Goal: Information Seeking & Learning: Compare options

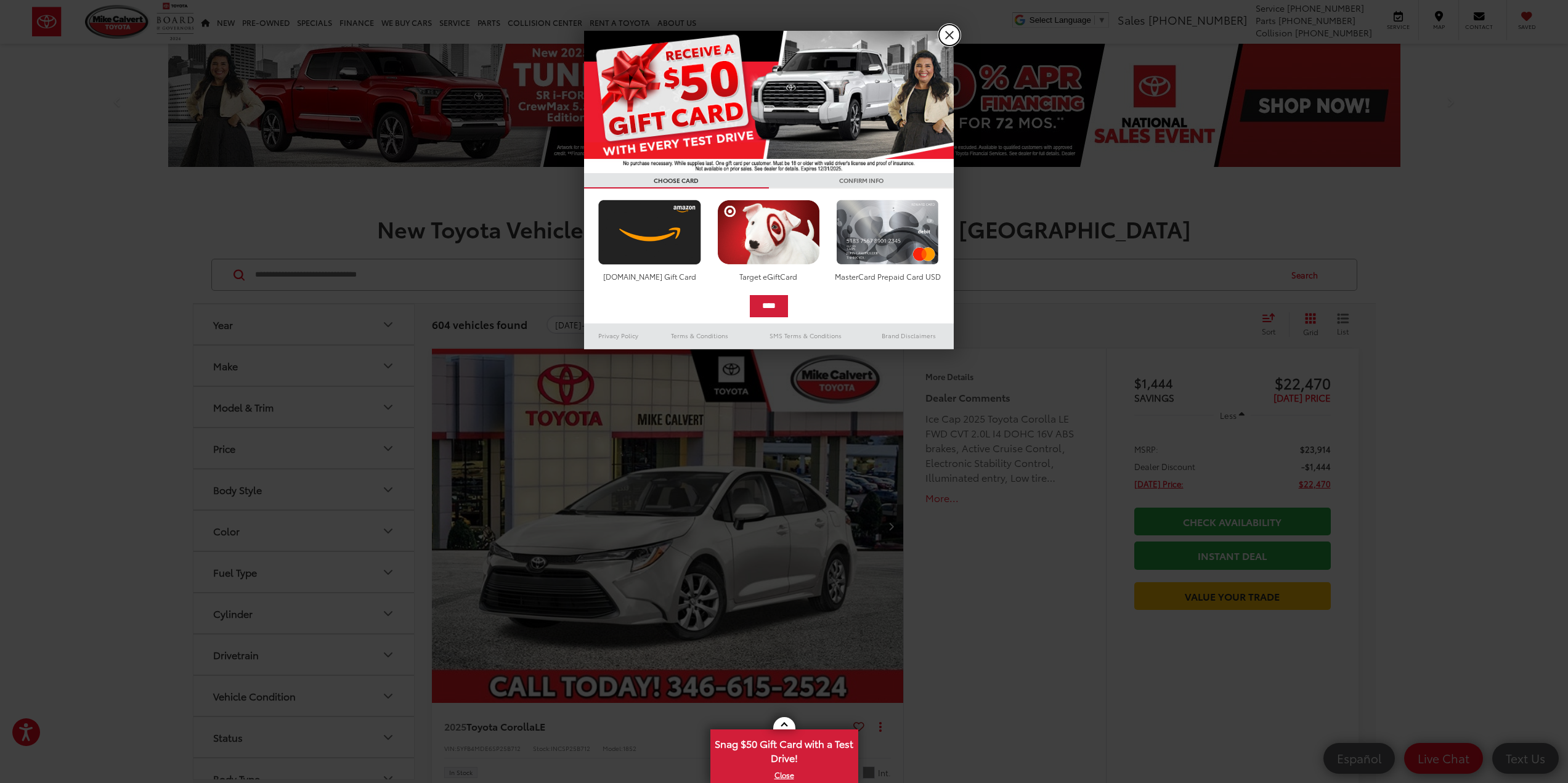
click at [951, 34] on link "X" at bounding box center [949, 35] width 21 height 21
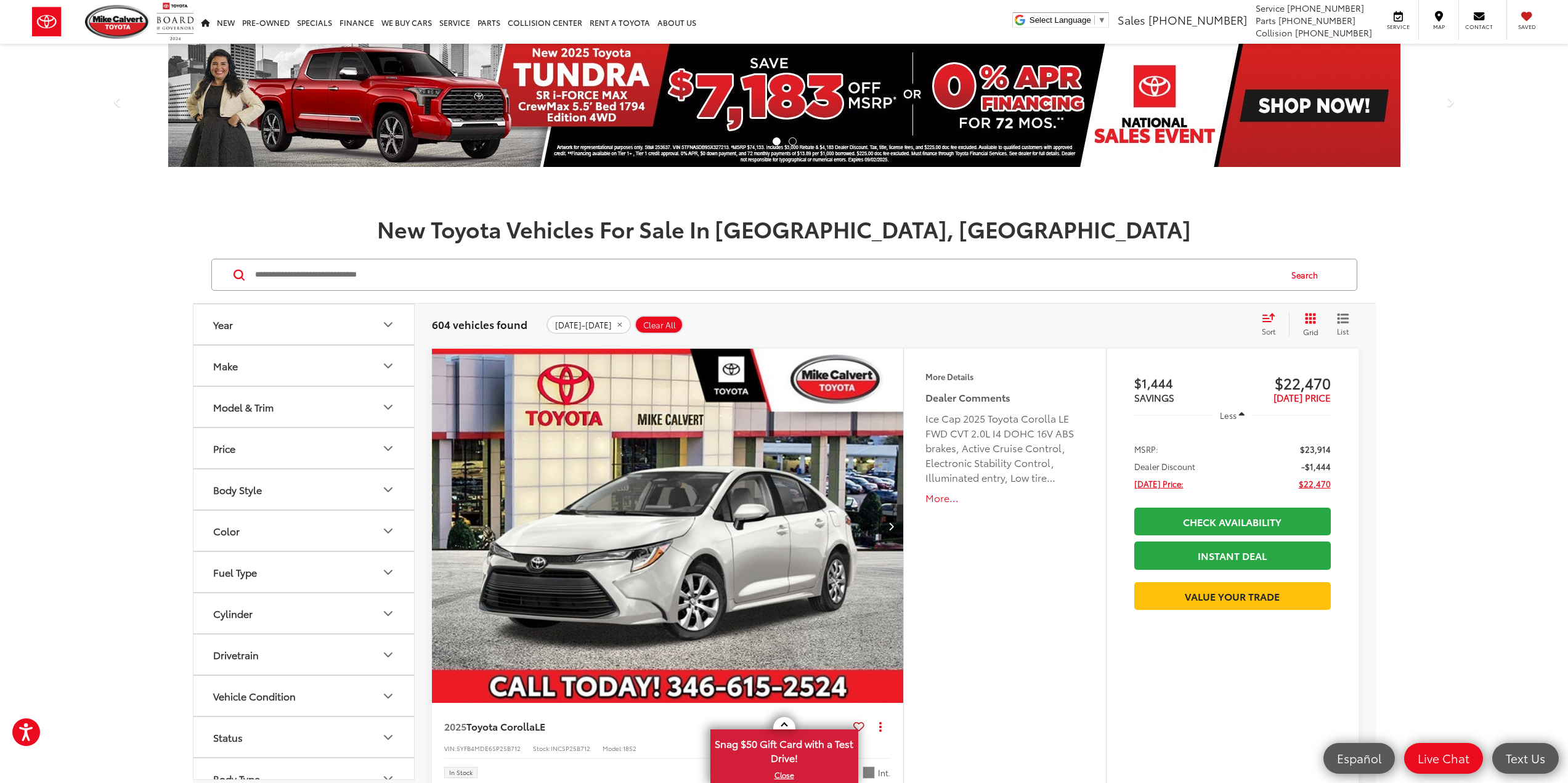
click at [311, 412] on button "Model & Trim" at bounding box center [304, 407] width 222 height 40
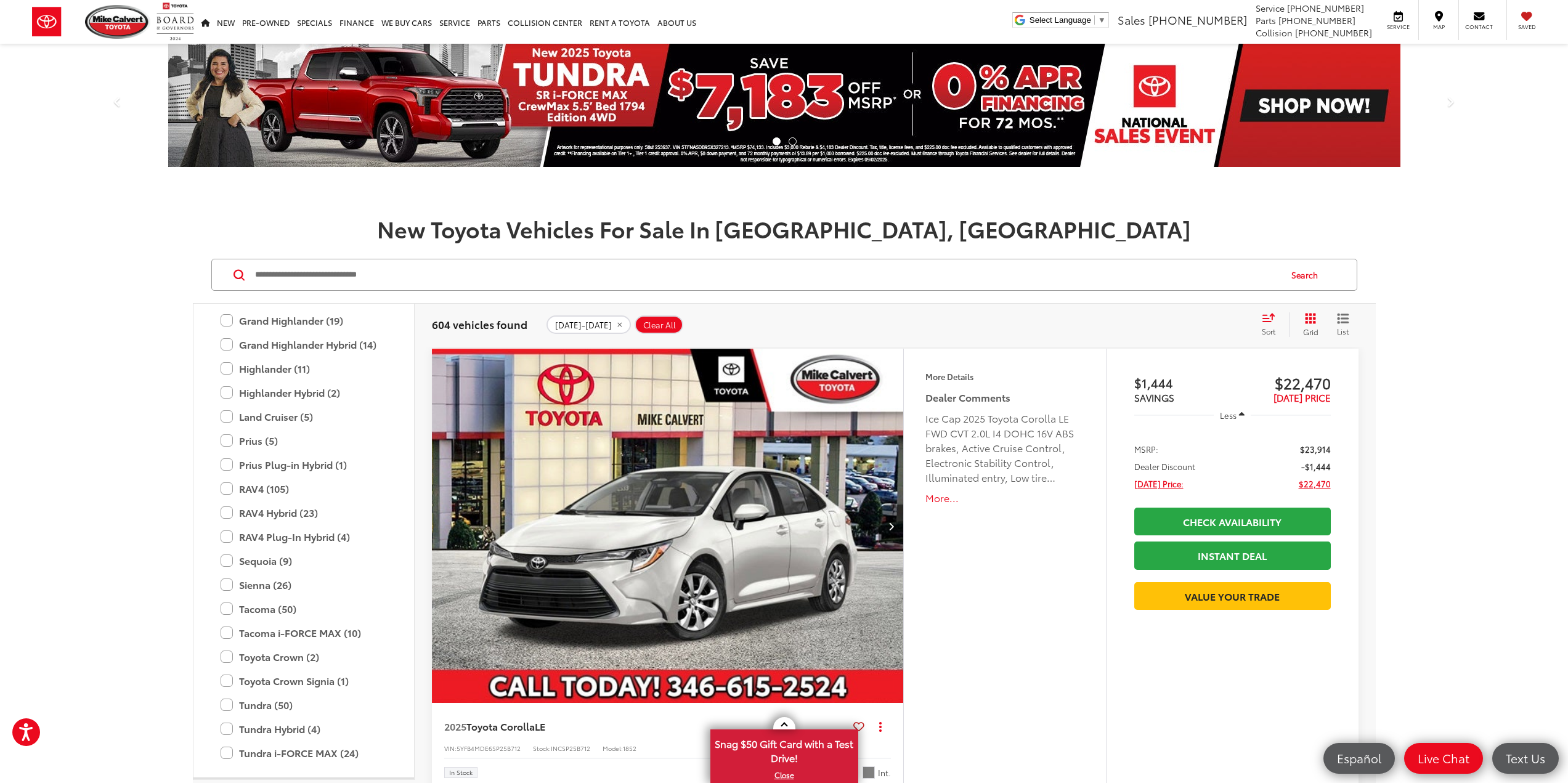
scroll to position [478, 0]
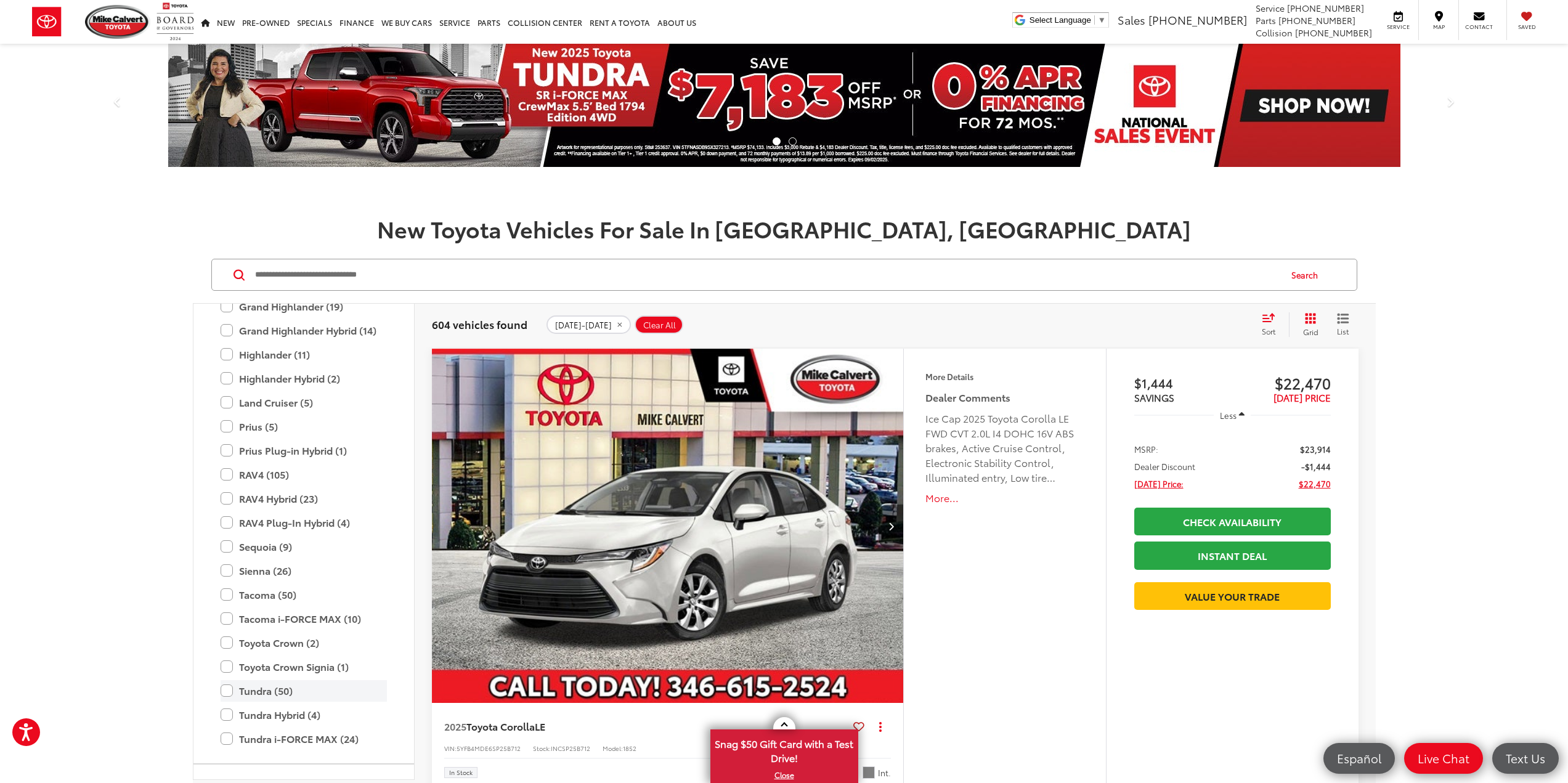
click at [259, 689] on label "Tundra (50)" at bounding box center [304, 691] width 166 height 22
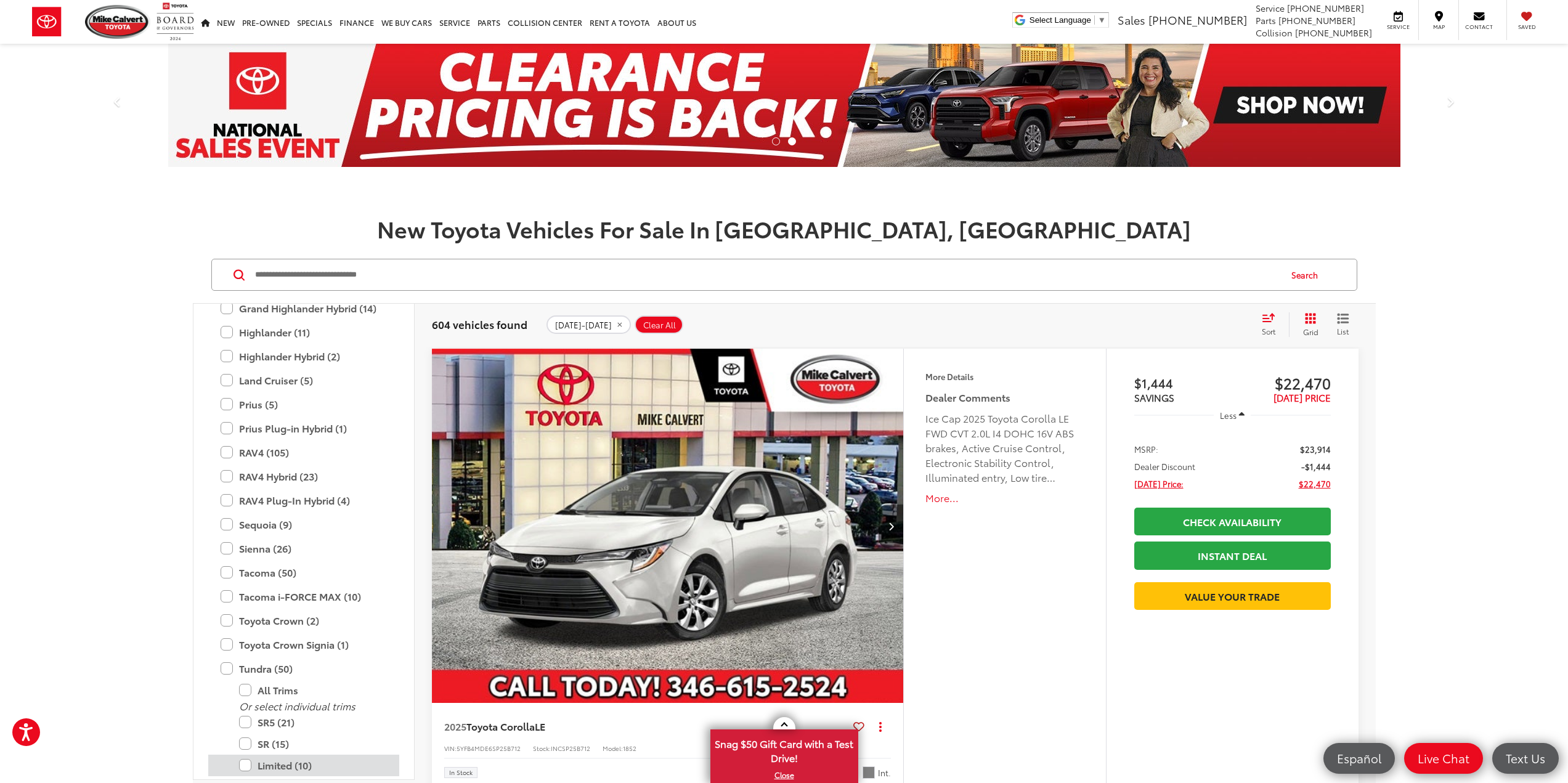
scroll to position [601, 0]
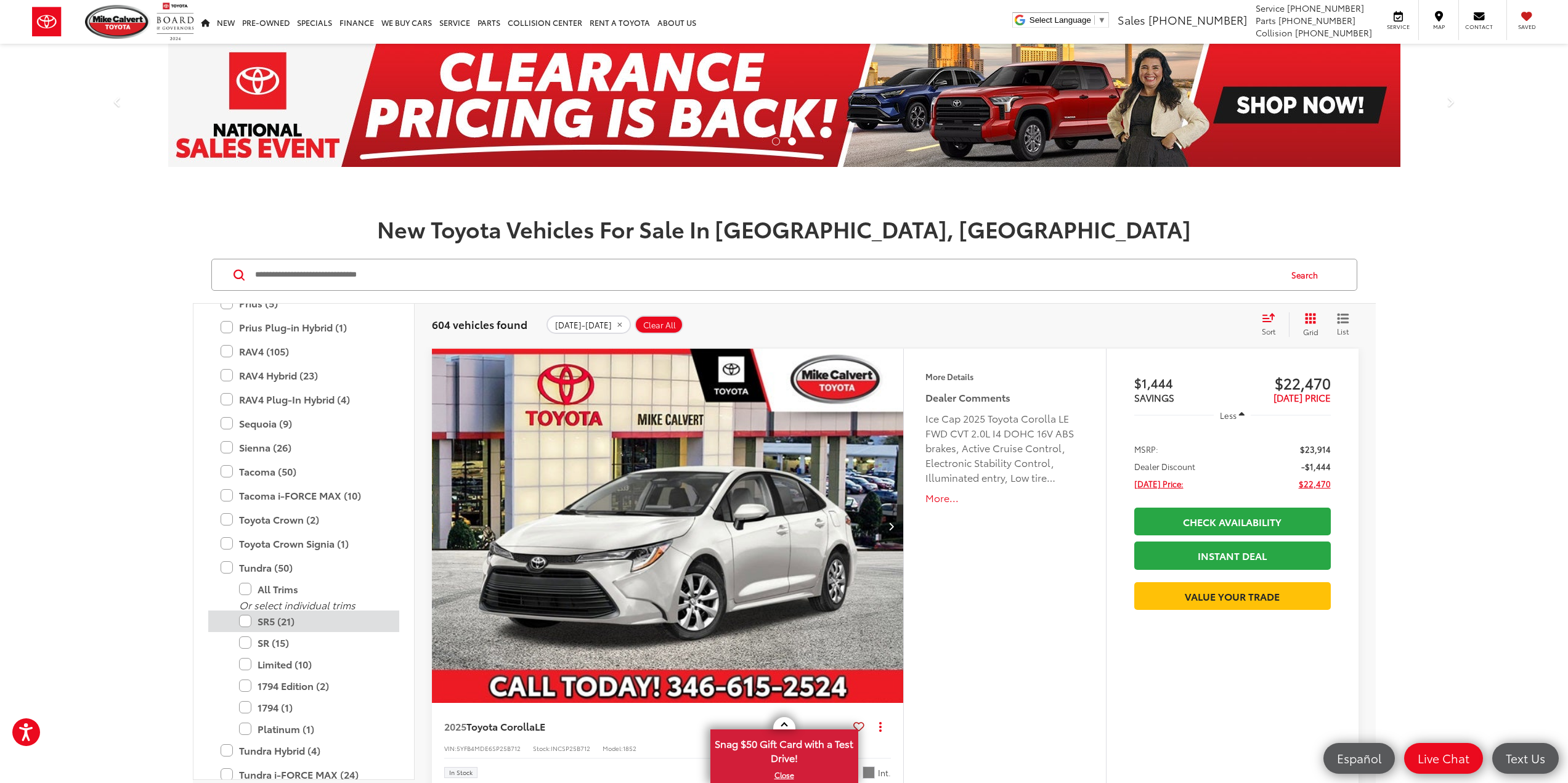
click at [261, 620] on label "SR5 (21)" at bounding box center [313, 621] width 148 height 22
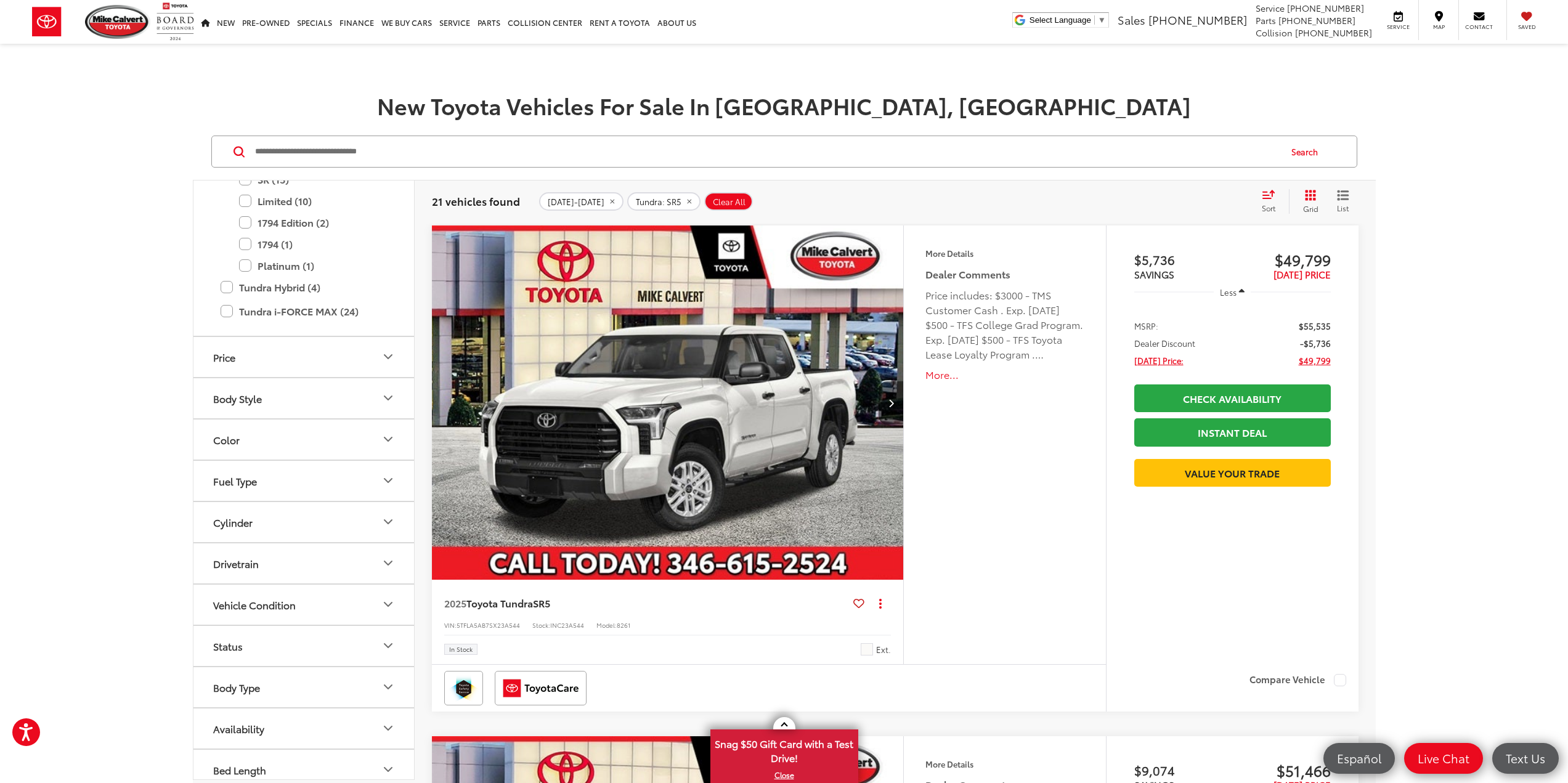
scroll to position [971, 0]
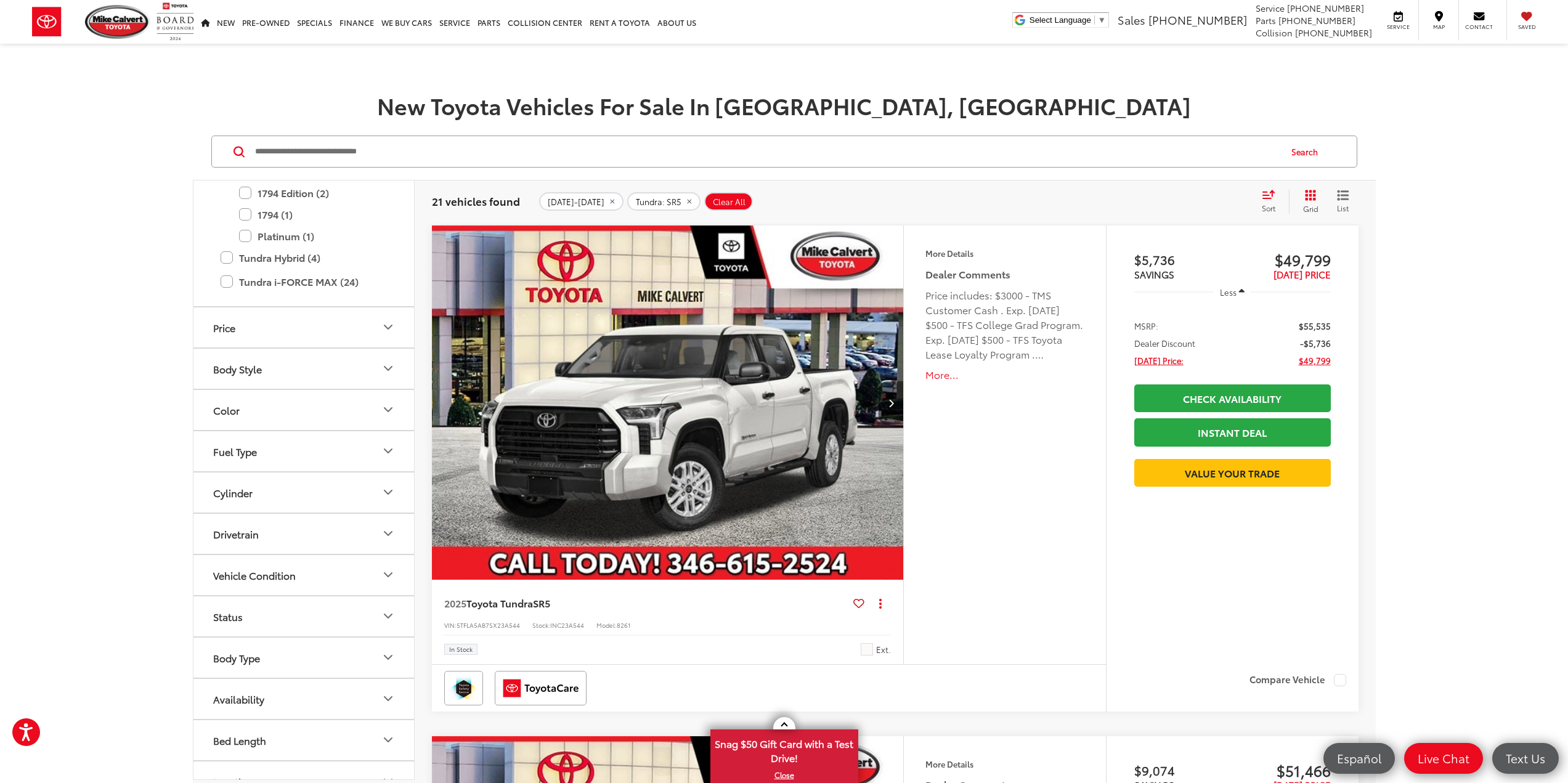
click at [272, 539] on button "Drivetrain" at bounding box center [304, 534] width 222 height 40
click at [241, 564] on label "4-Wheel Drive (7)" at bounding box center [253, 564] width 90 height 20
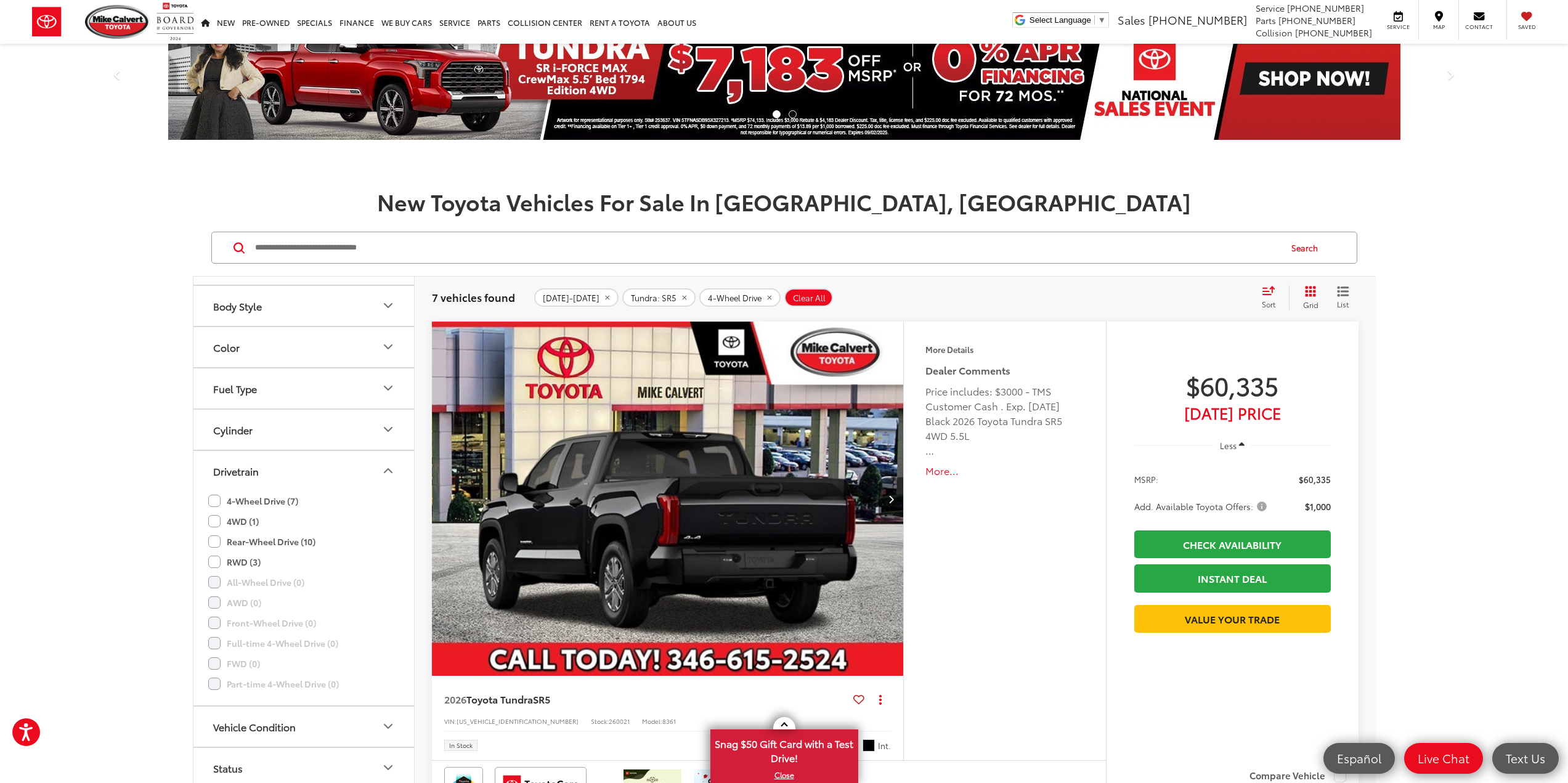
scroll to position [61, 0]
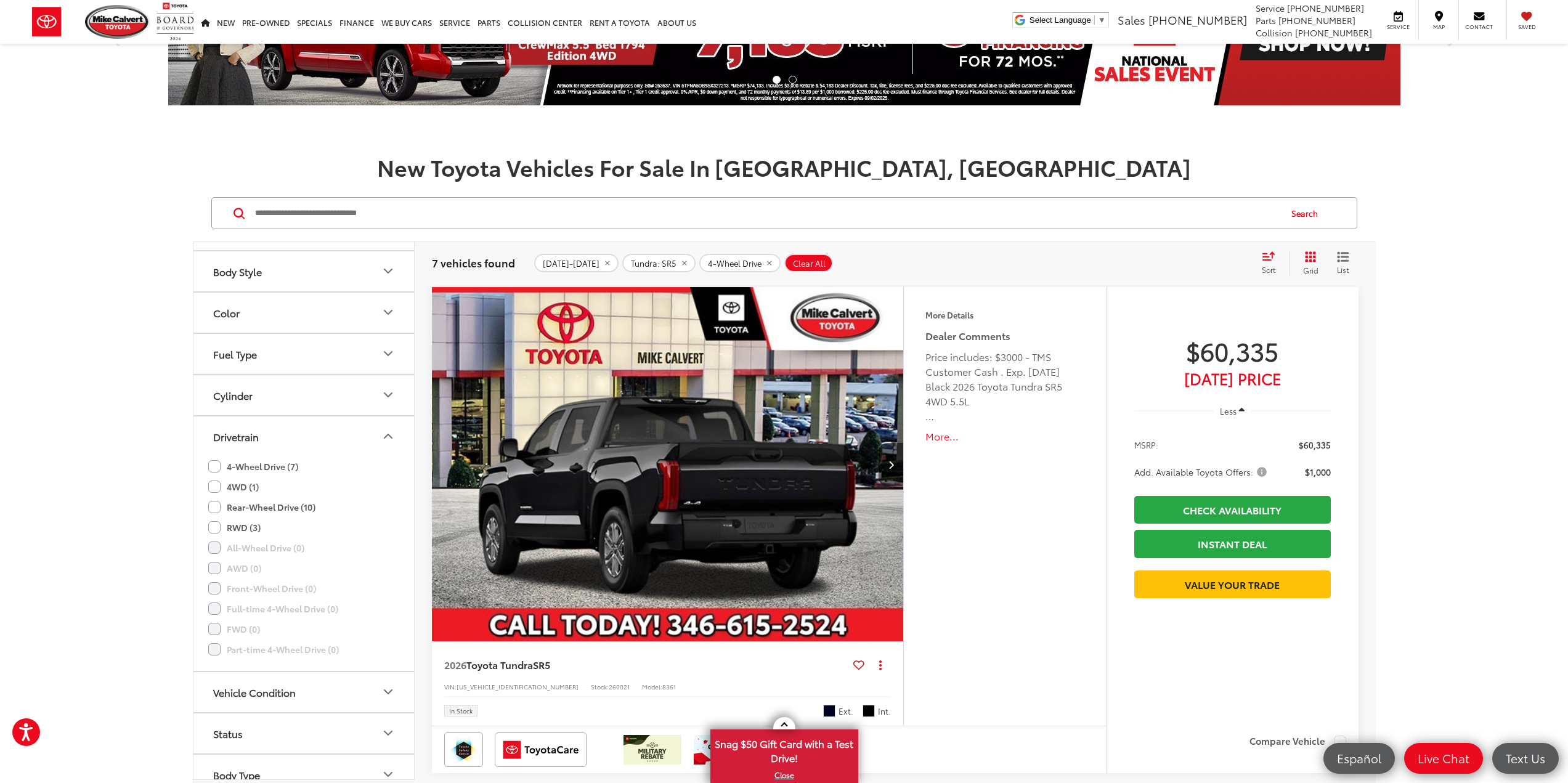
click at [1280, 260] on div "Sort" at bounding box center [1273, 263] width 34 height 25
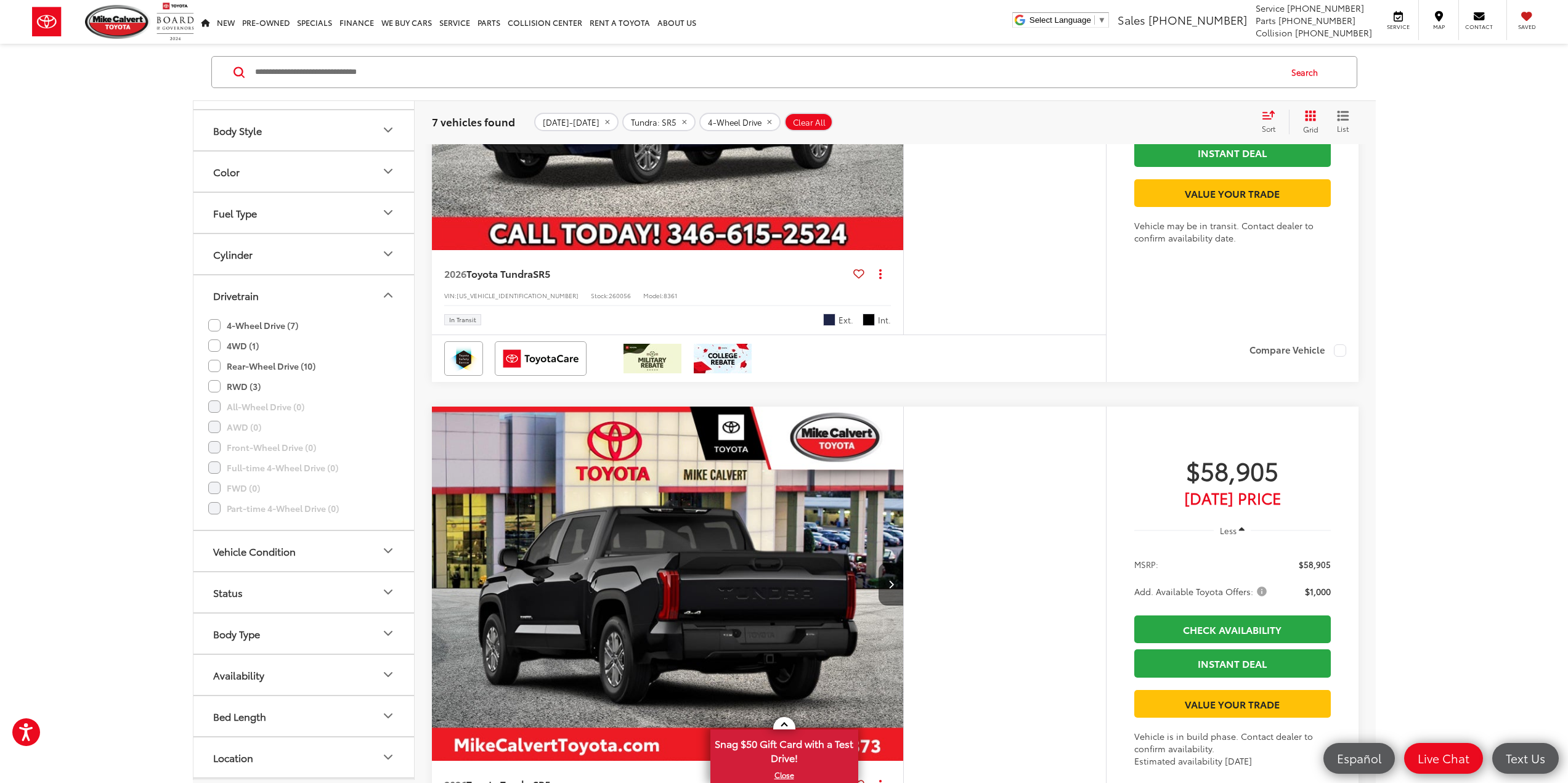
scroll to position [471, 0]
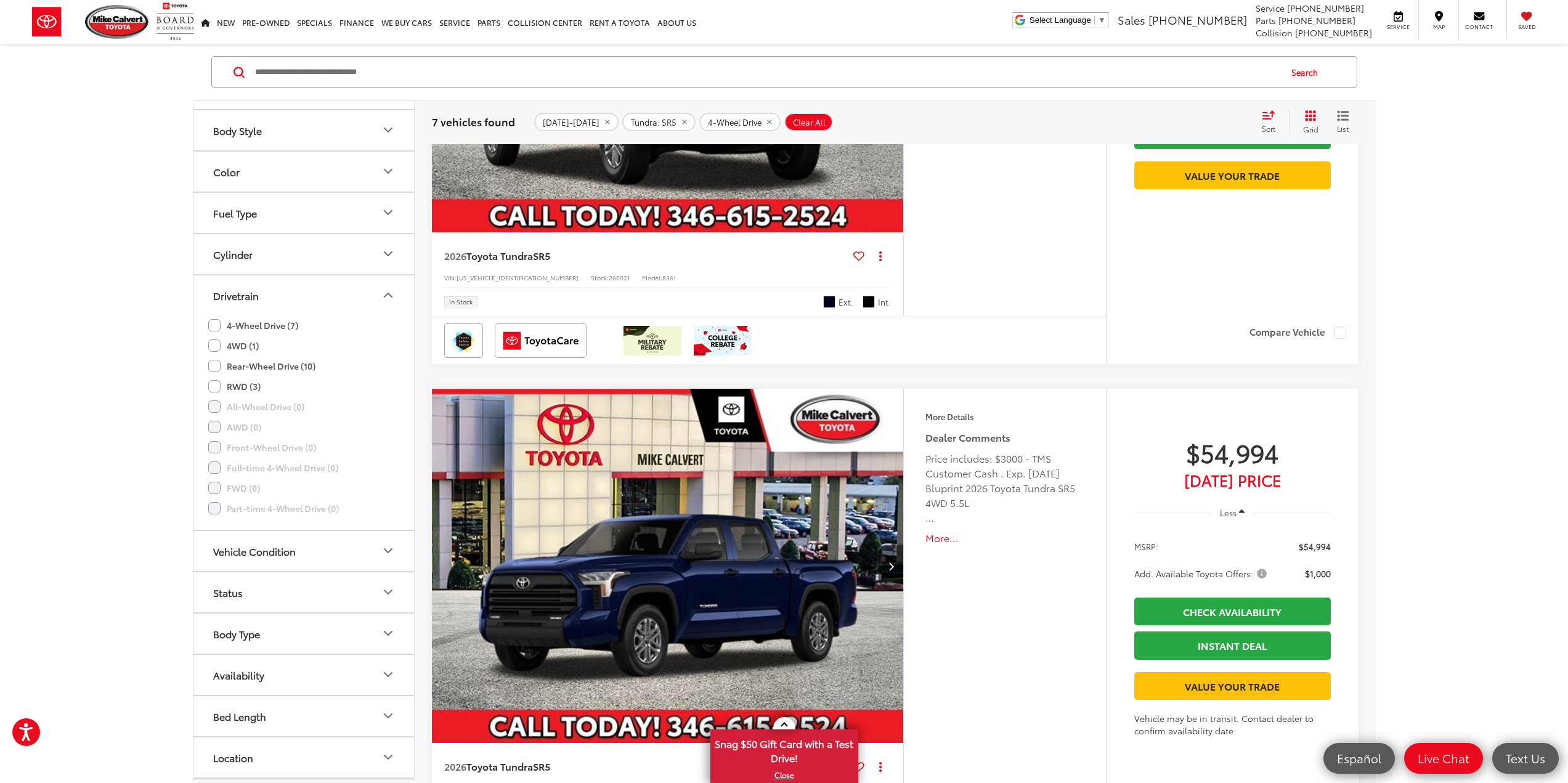
drag, startPoint x: 254, startPoint y: 321, endPoint x: 261, endPoint y: 320, distance: 7.1
click at [254, 321] on label "4-Wheel Drive (7)" at bounding box center [253, 325] width 90 height 20
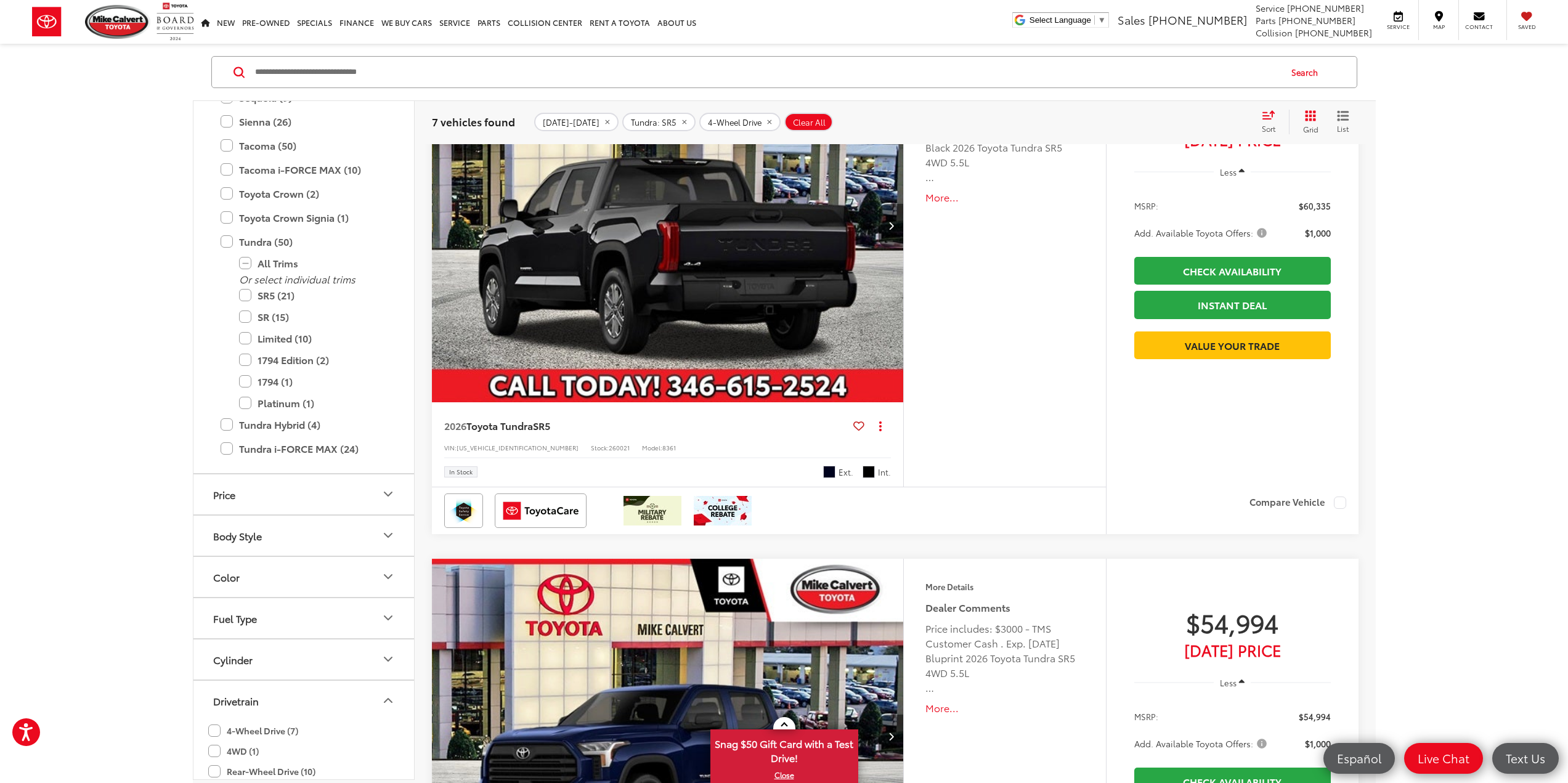
scroll to position [271, 0]
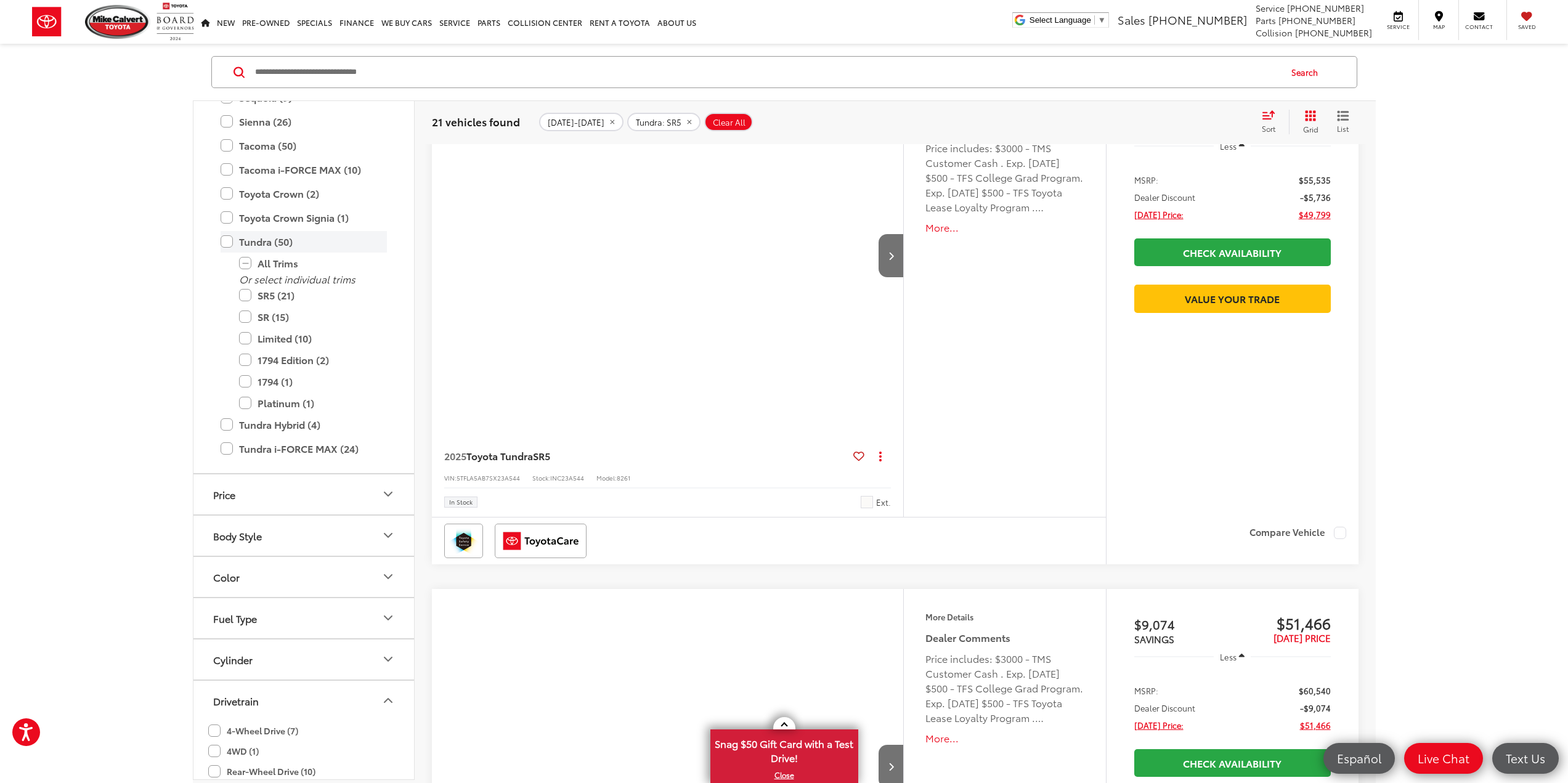
click at [256, 242] on label "Tundra (50)" at bounding box center [304, 241] width 166 height 22
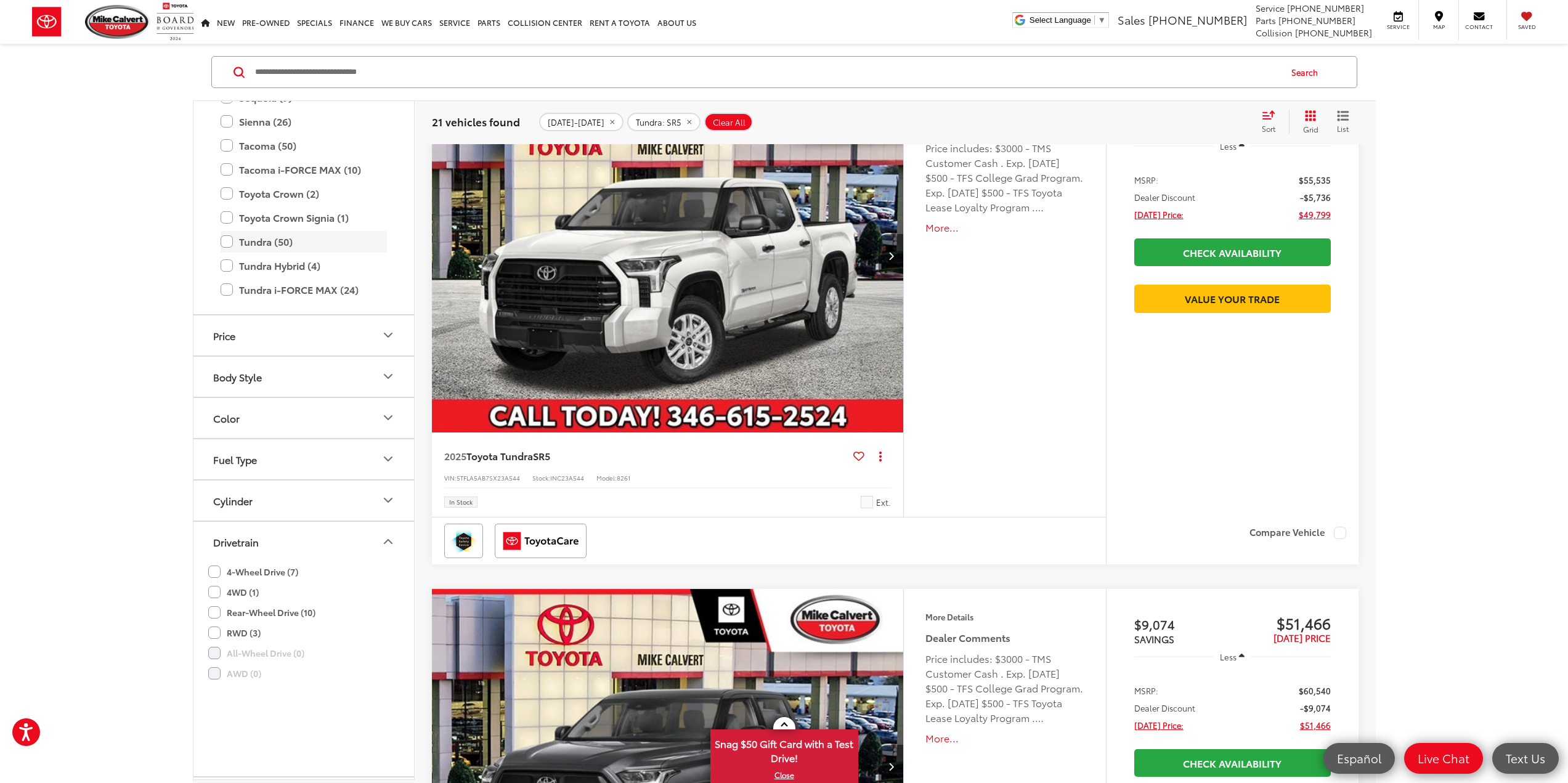
scroll to position [203, 0]
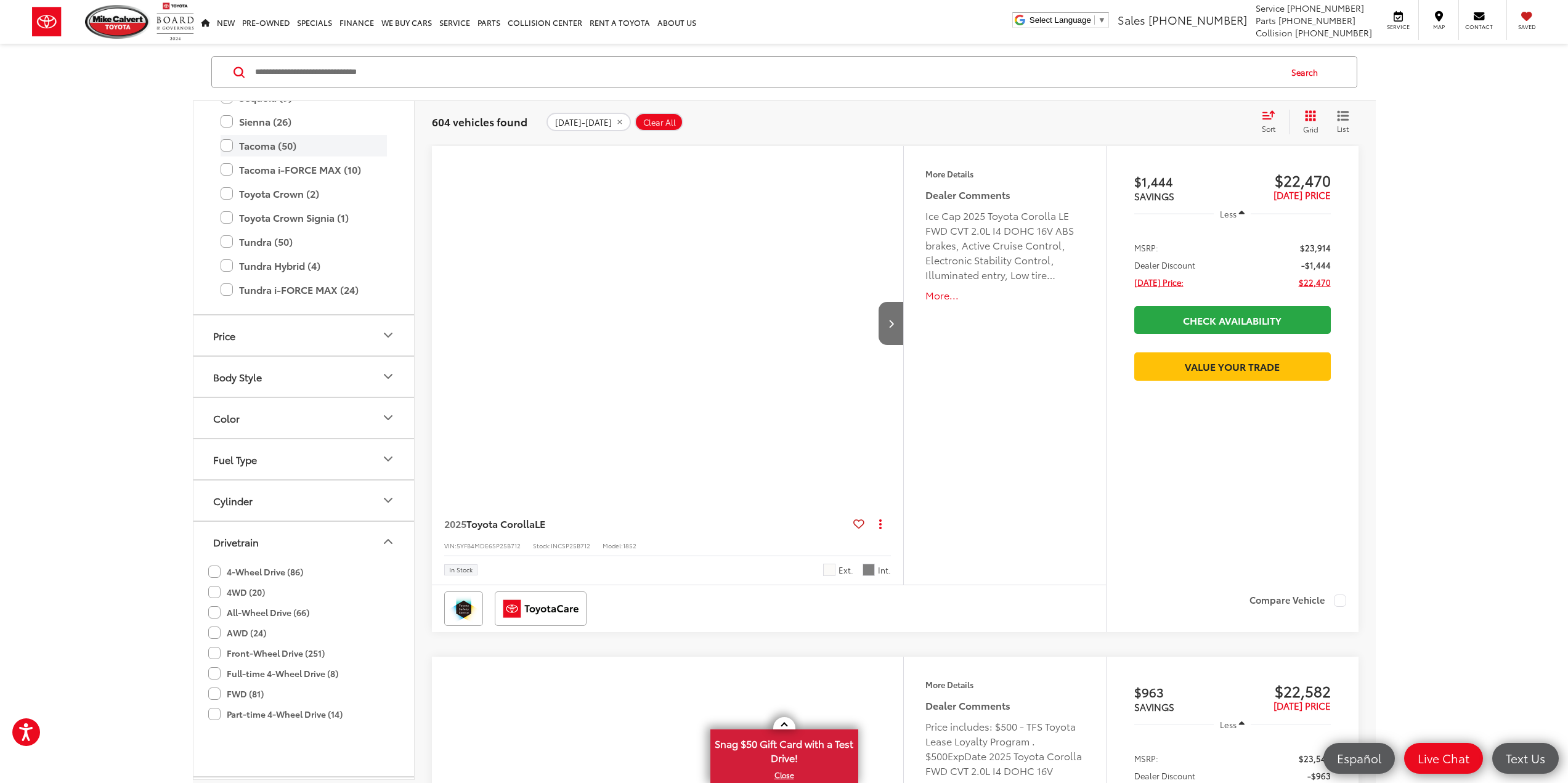
click at [254, 150] on label "Tacoma (50)" at bounding box center [304, 145] width 166 height 22
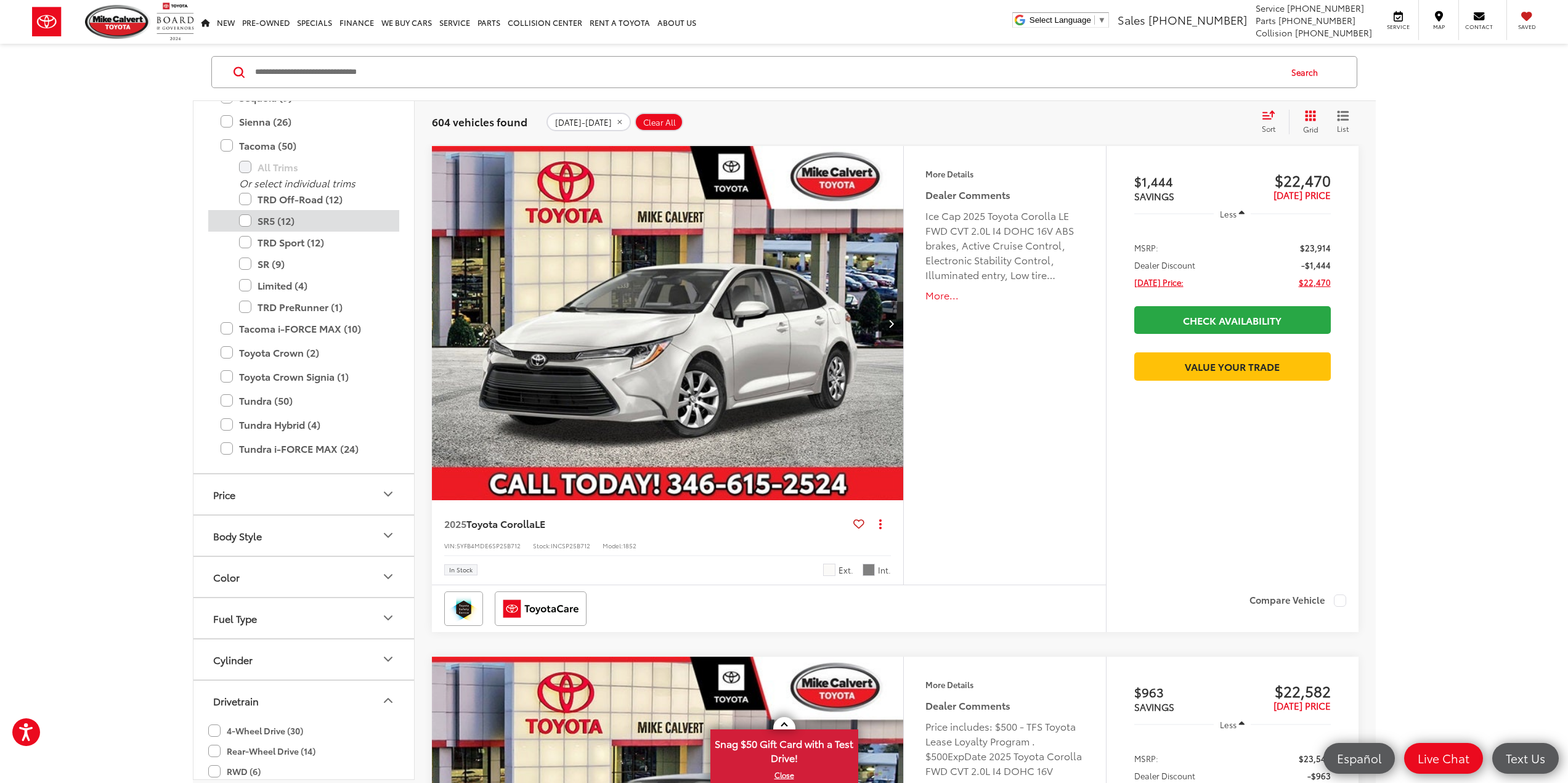
click at [270, 221] on label "SR5 (12)" at bounding box center [313, 221] width 148 height 22
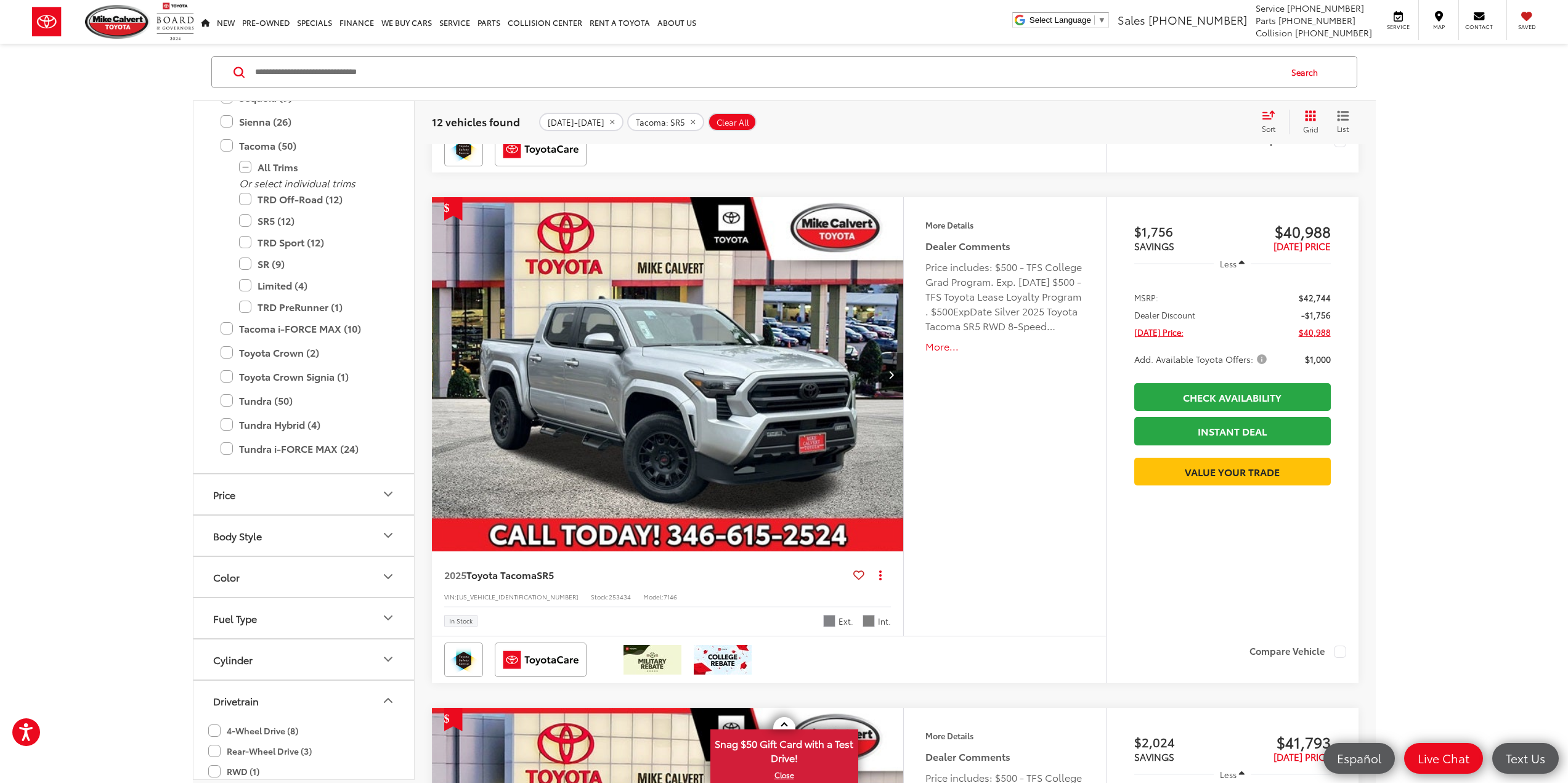
scroll to position [370, 0]
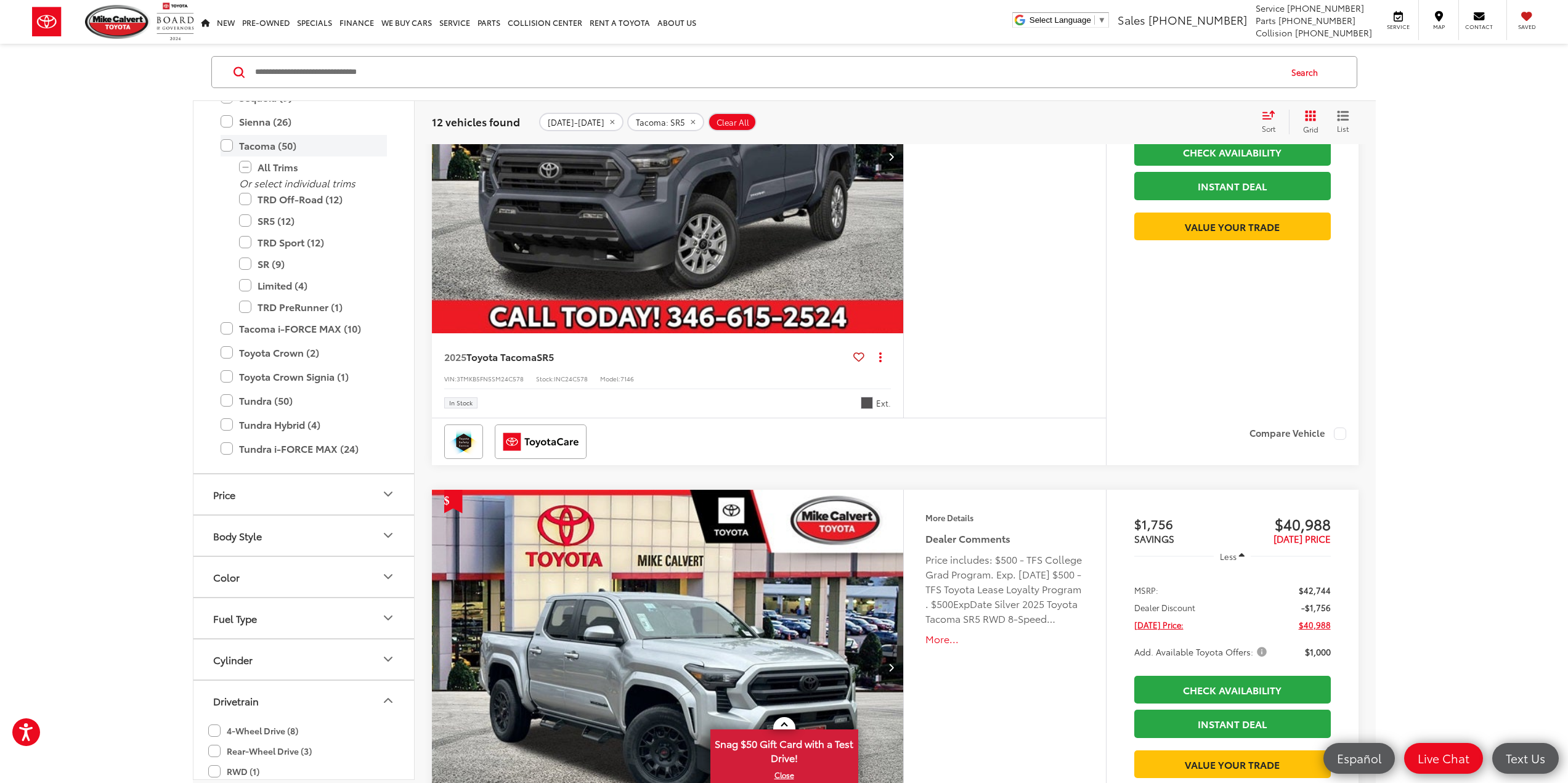
click at [245, 138] on label "Tacoma (50)" at bounding box center [304, 145] width 166 height 22
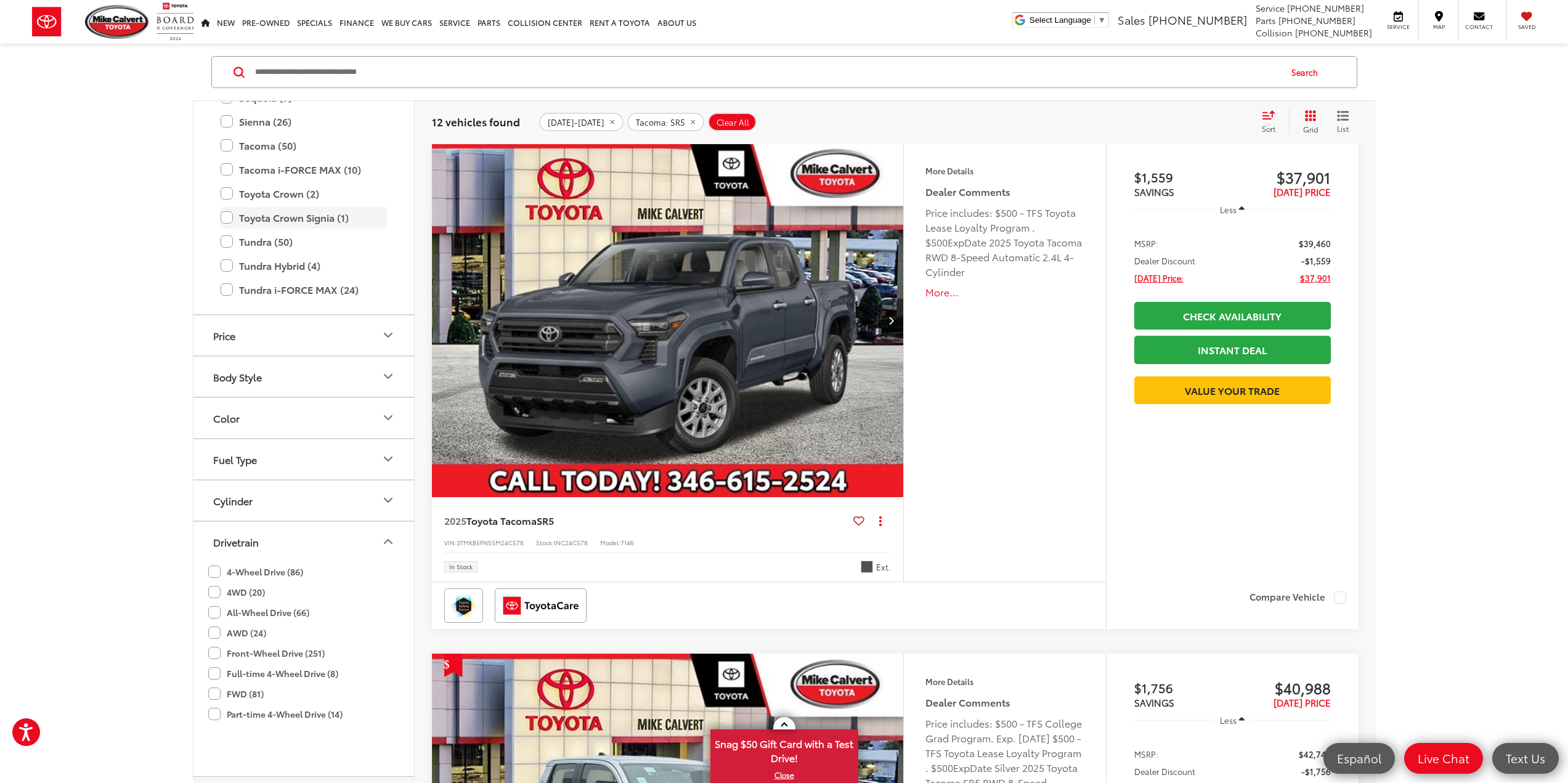
scroll to position [203, 0]
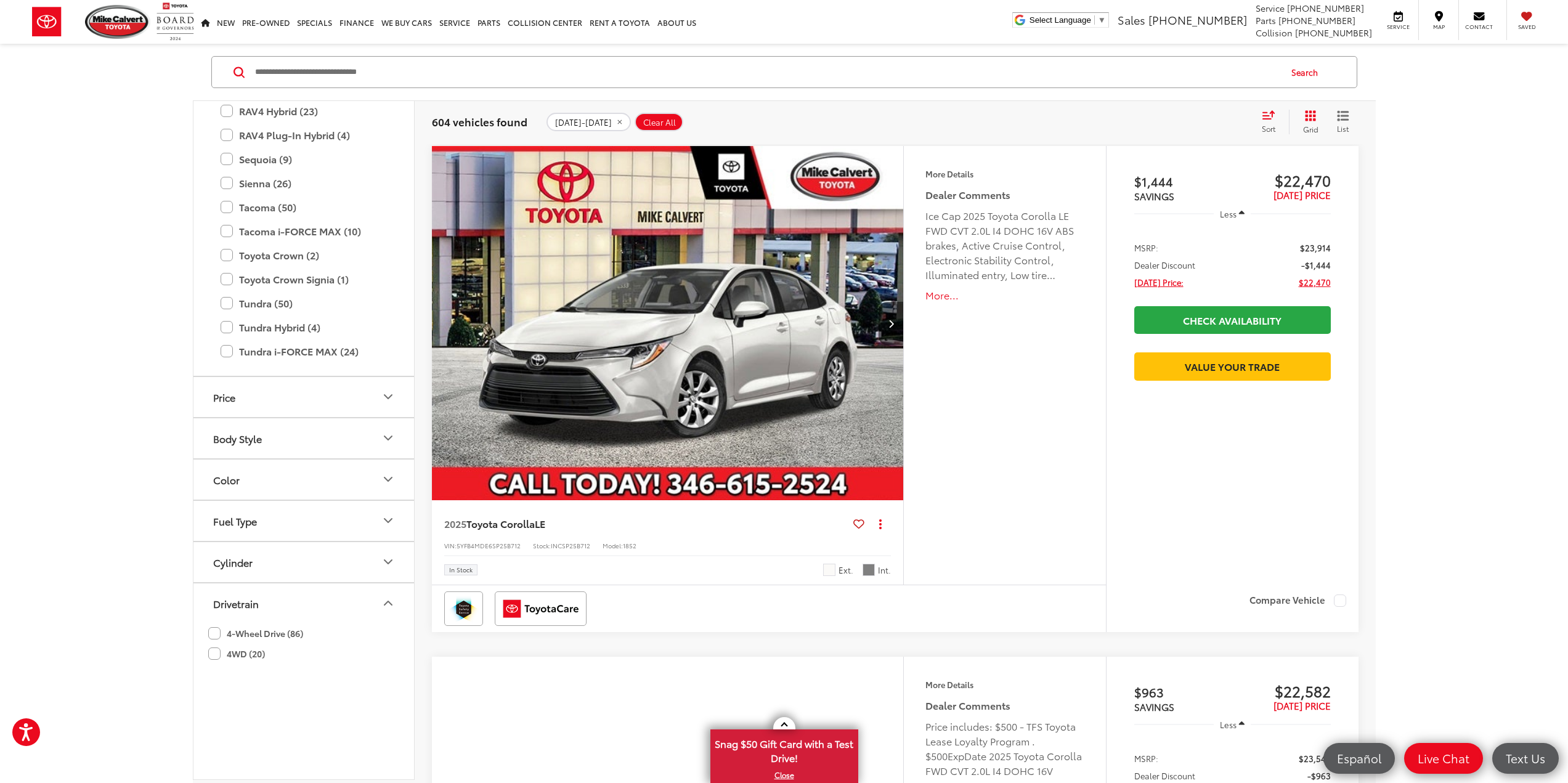
click at [248, 98] on label "RAV4 (105)" at bounding box center [304, 87] width 166 height 22
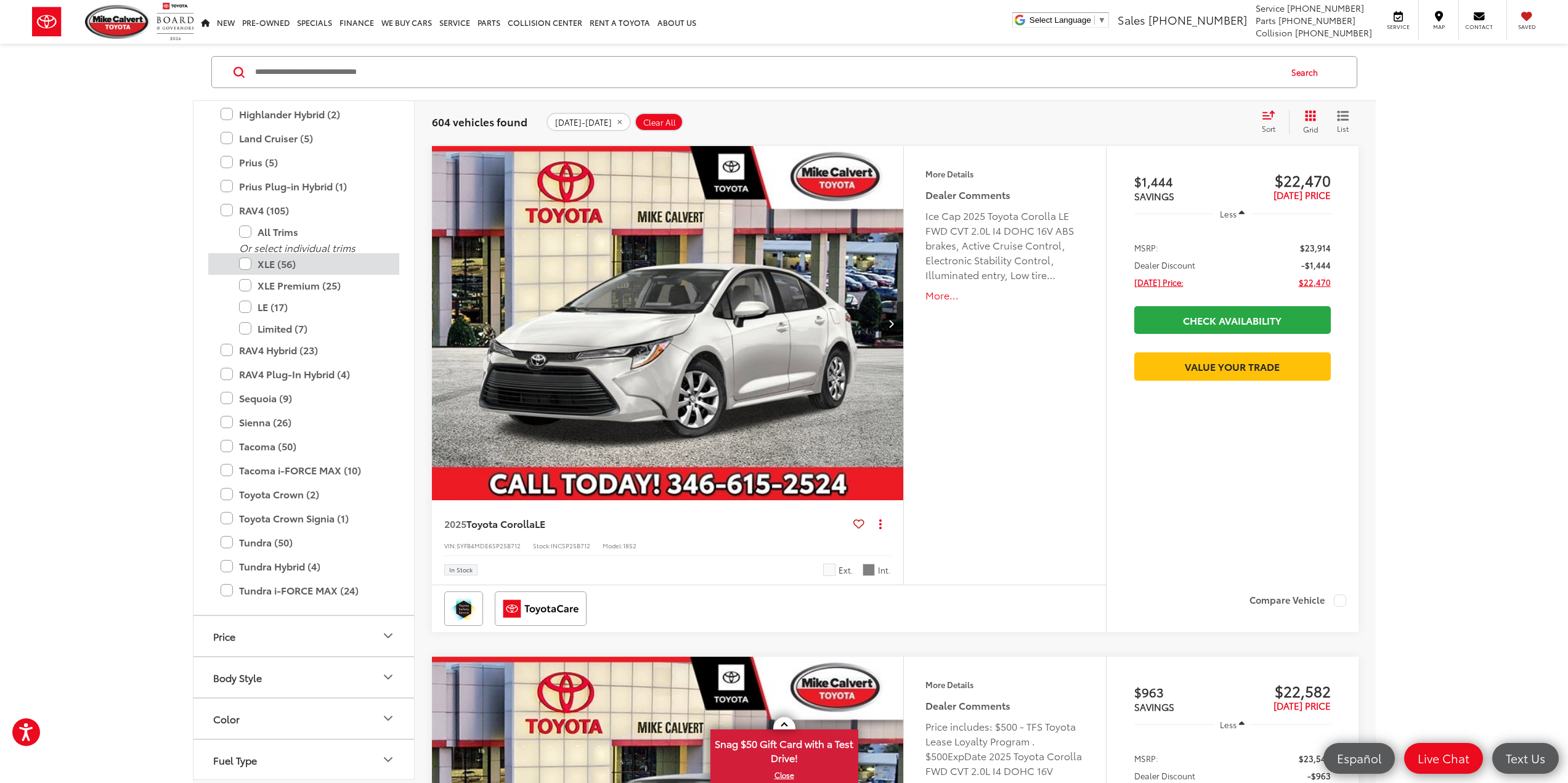
click at [255, 265] on label "XLE (56)" at bounding box center [313, 264] width 148 height 22
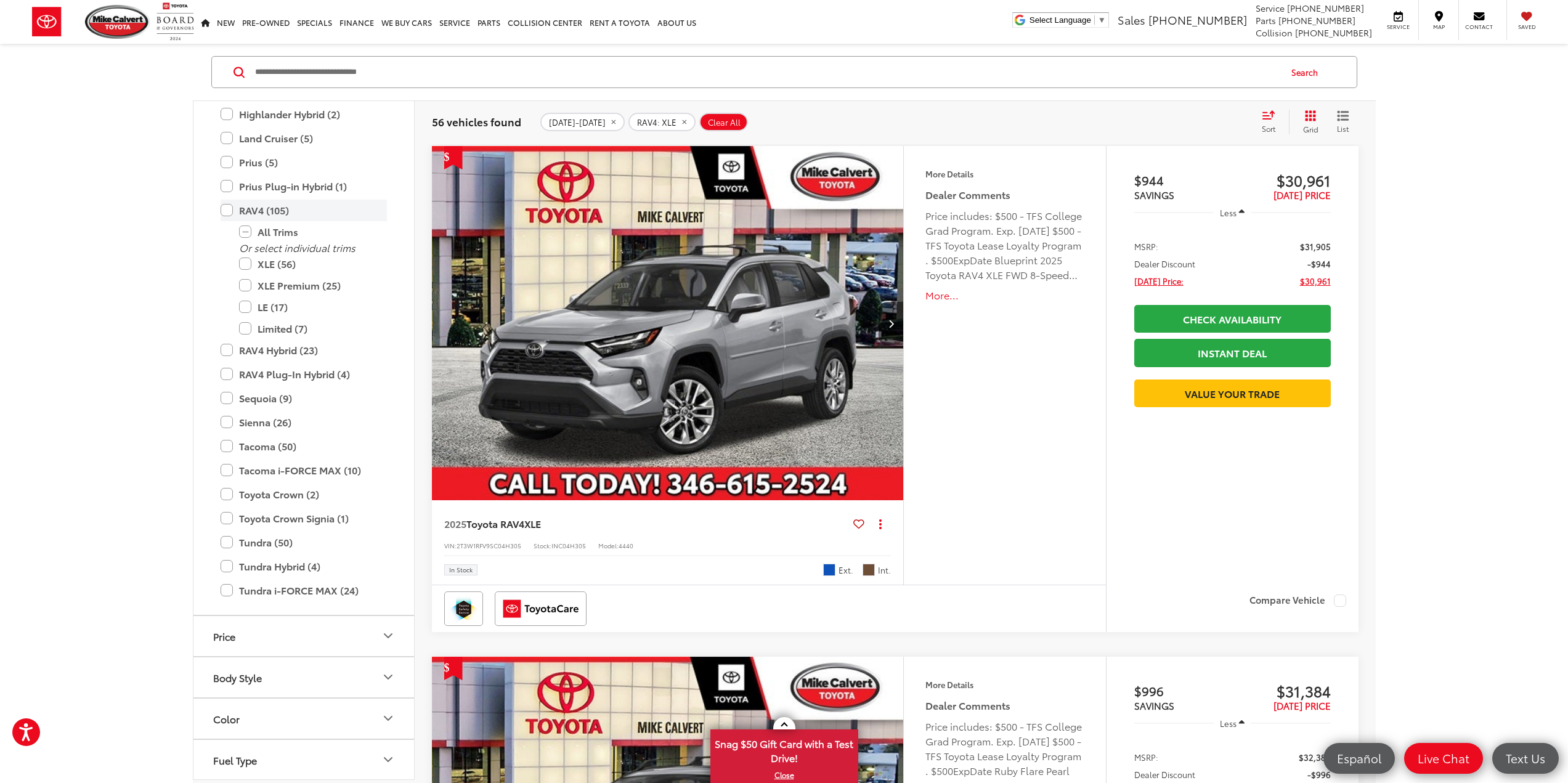
click at [278, 207] on label "RAV4 (105)" at bounding box center [304, 210] width 166 height 22
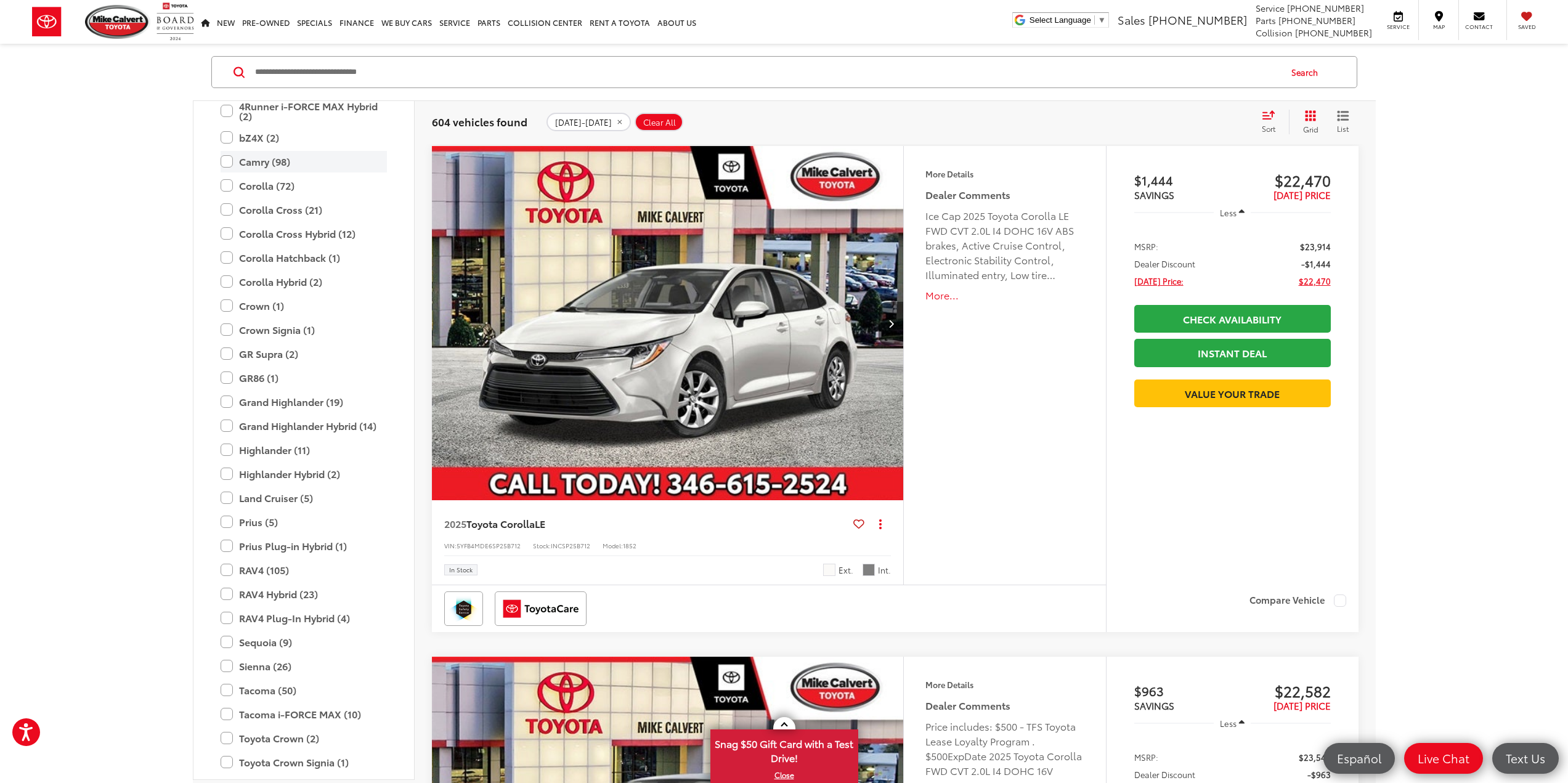
scroll to position [109, 0]
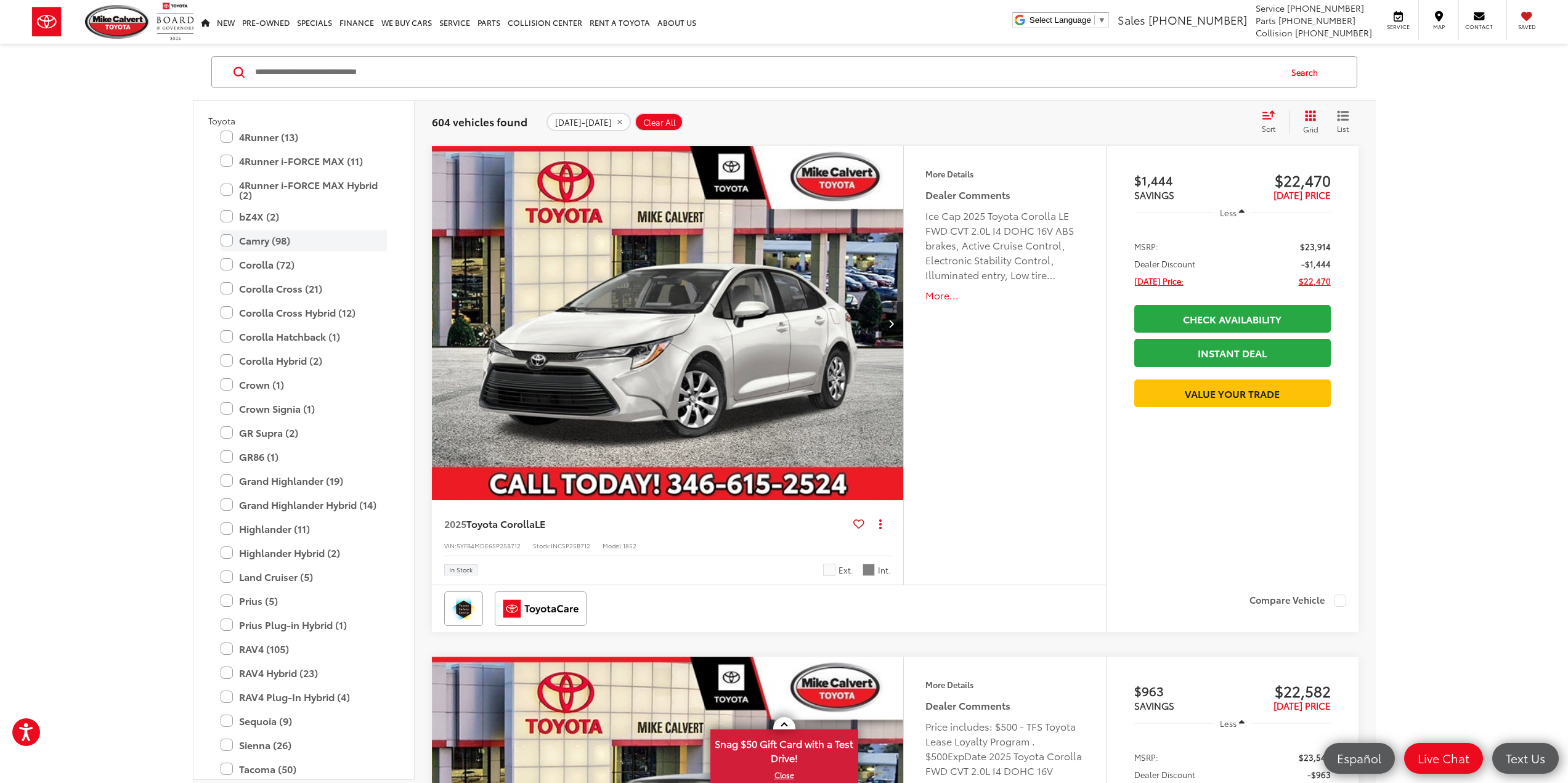
click at [253, 243] on label "Camry (98)" at bounding box center [304, 240] width 166 height 22
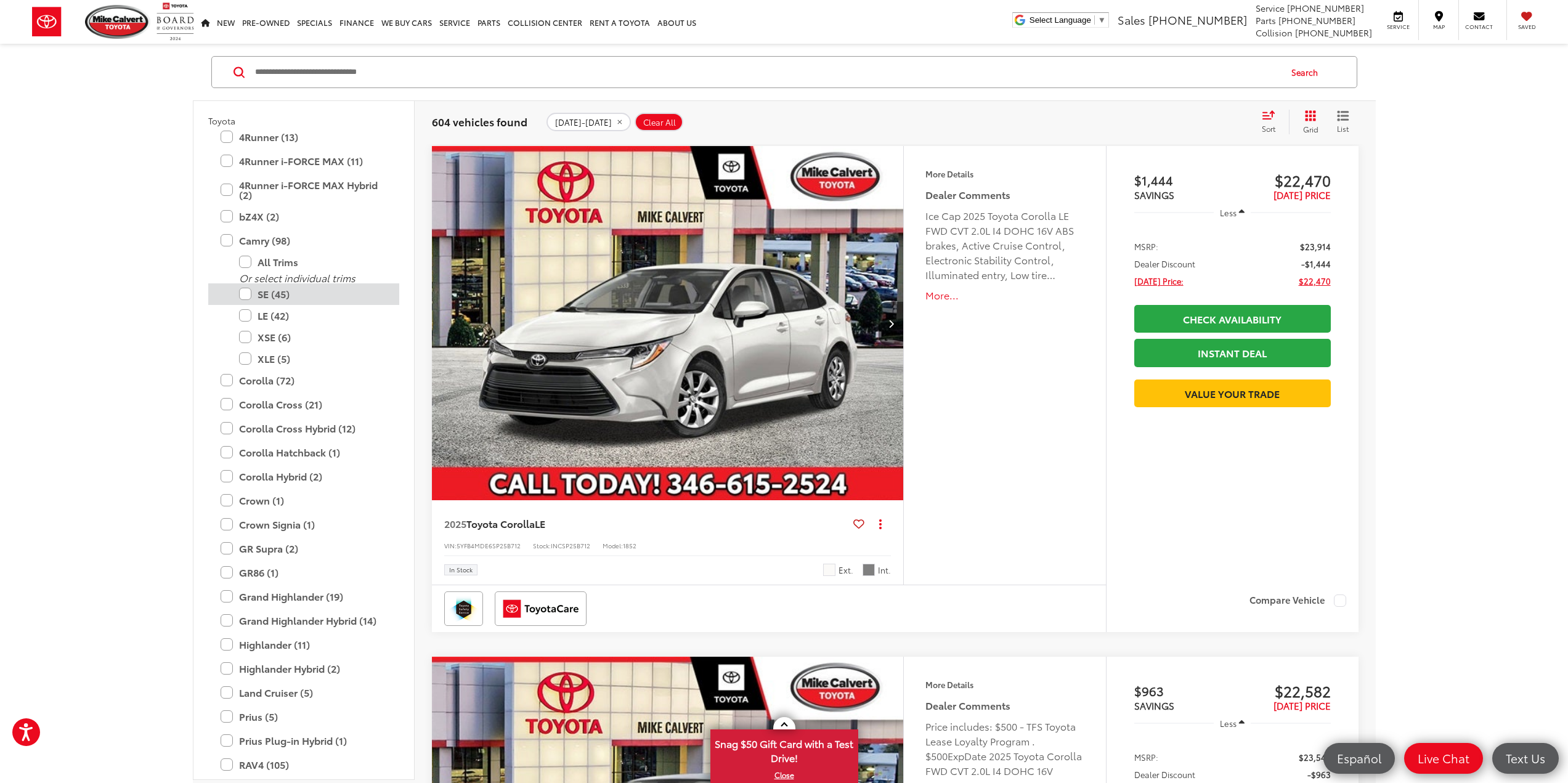
click at [260, 291] on label "SE (45)" at bounding box center [313, 294] width 148 height 22
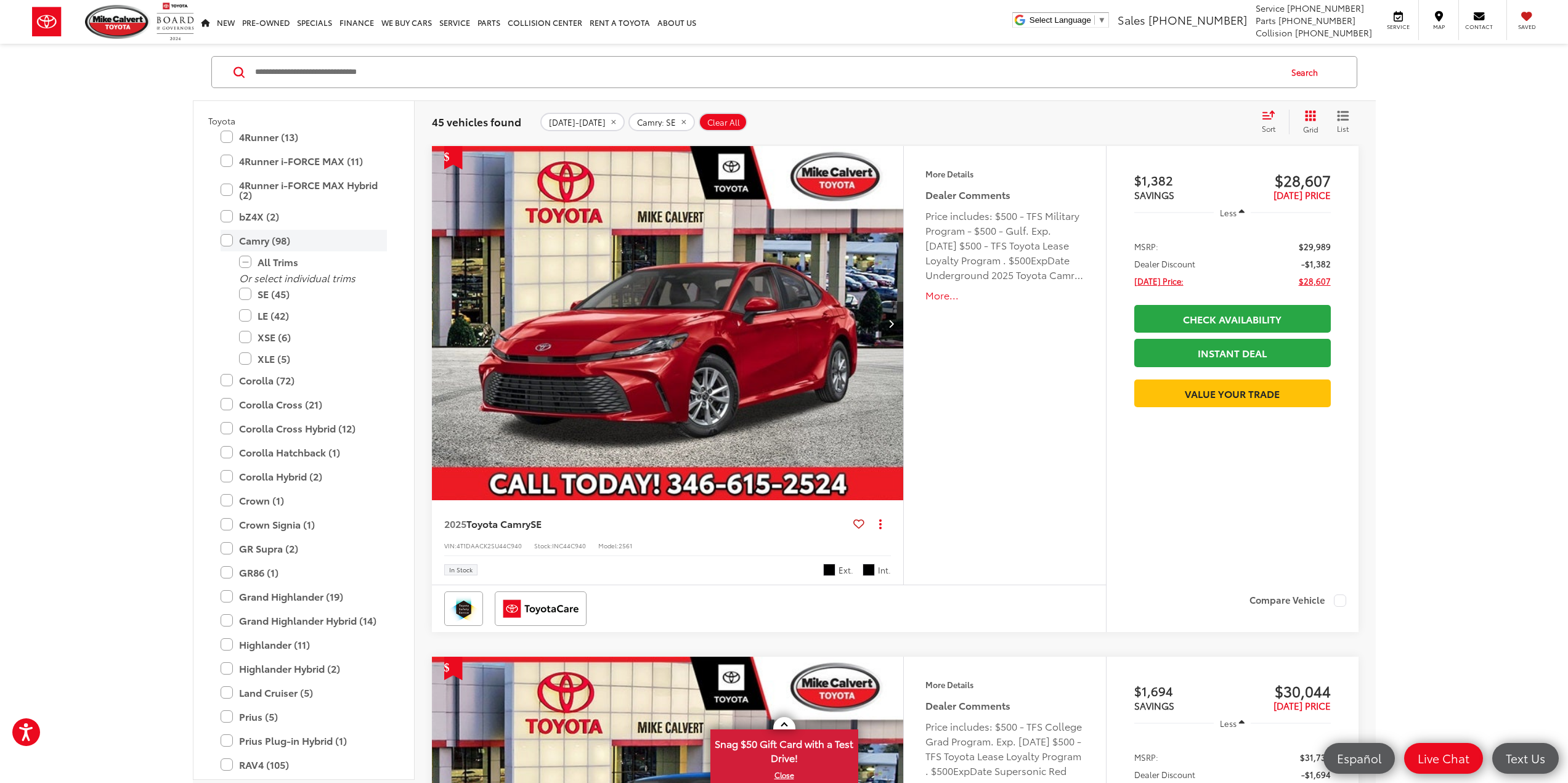
drag, startPoint x: 250, startPoint y: 238, endPoint x: 265, endPoint y: 237, distance: 15.0
click at [250, 238] on label "Camry (98)" at bounding box center [304, 240] width 166 height 22
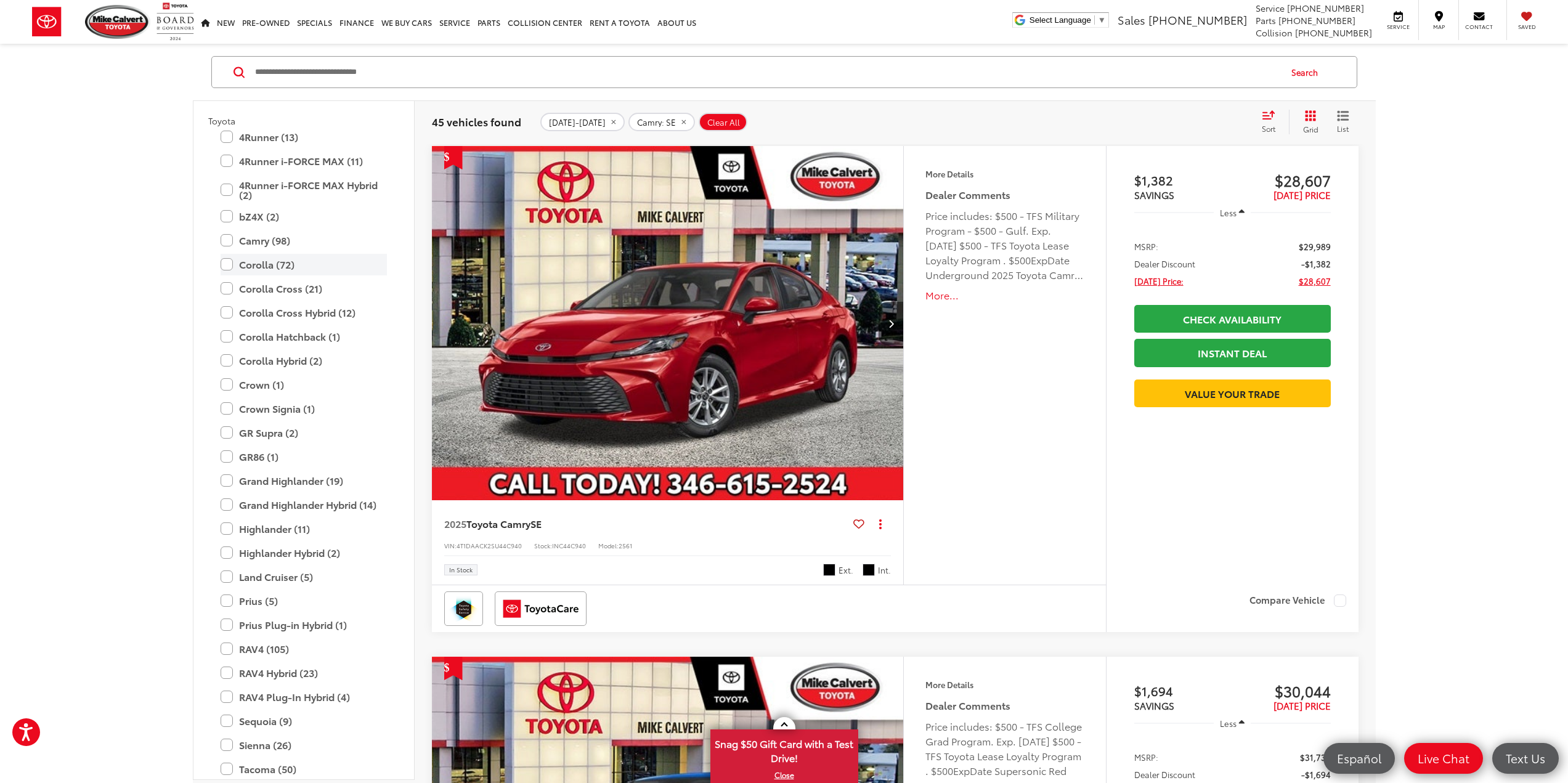
click at [258, 261] on label "Corolla (72)" at bounding box center [304, 264] width 166 height 22
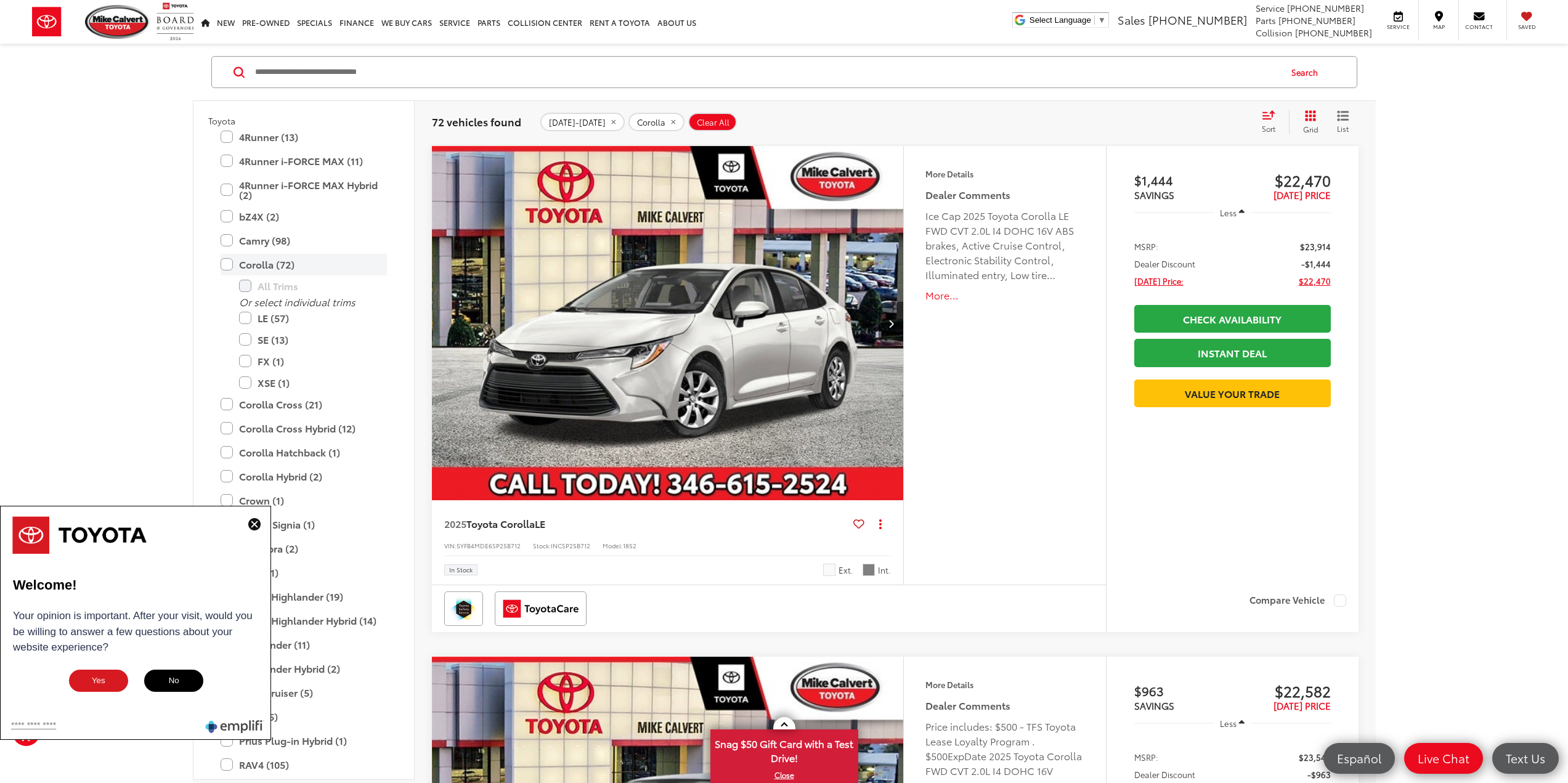
click at [254, 264] on label "Corolla (72)" at bounding box center [304, 264] width 166 height 22
